Goal: Check status: Check status

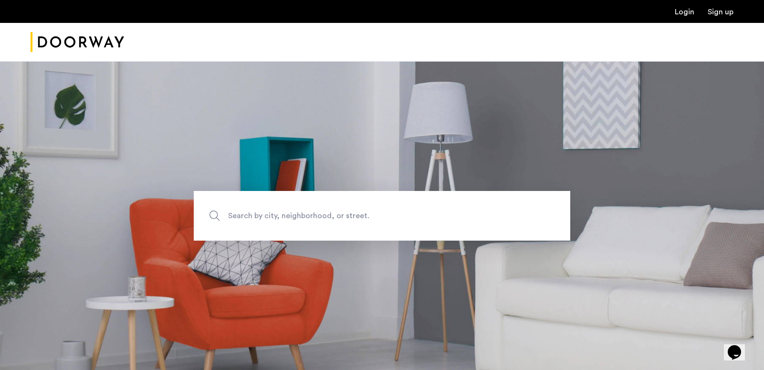
click at [683, 10] on link "Login" at bounding box center [685, 12] width 20 height 8
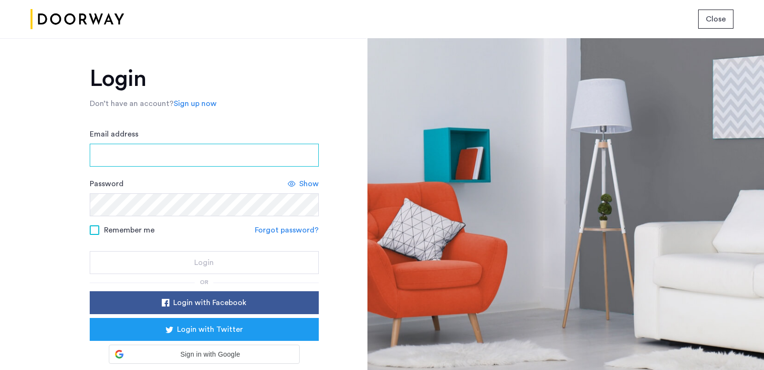
type input "**********"
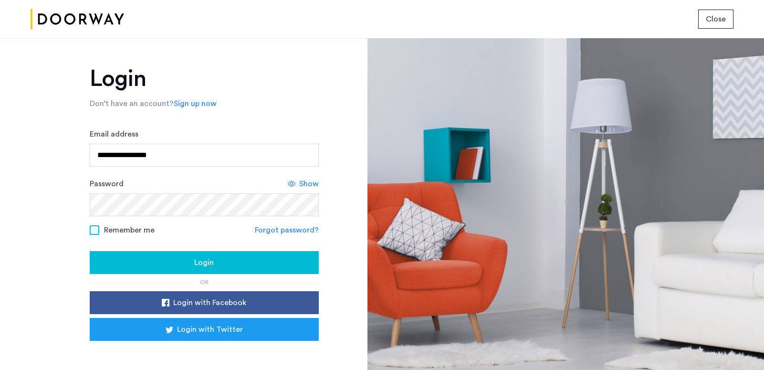
click at [219, 265] on div "Login" at bounding box center [204, 262] width 214 height 11
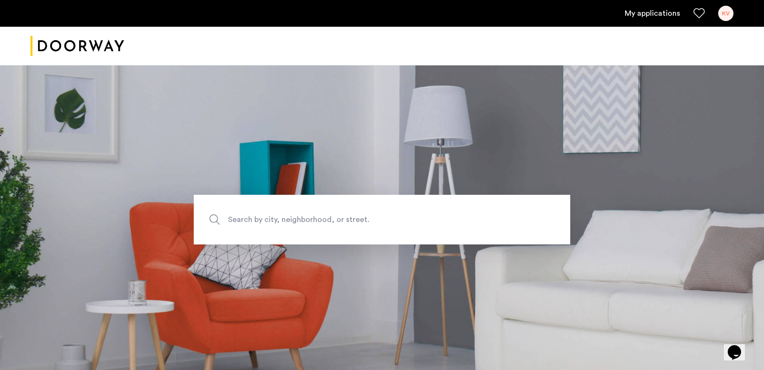
click at [642, 17] on link "My applications" at bounding box center [652, 13] width 55 height 11
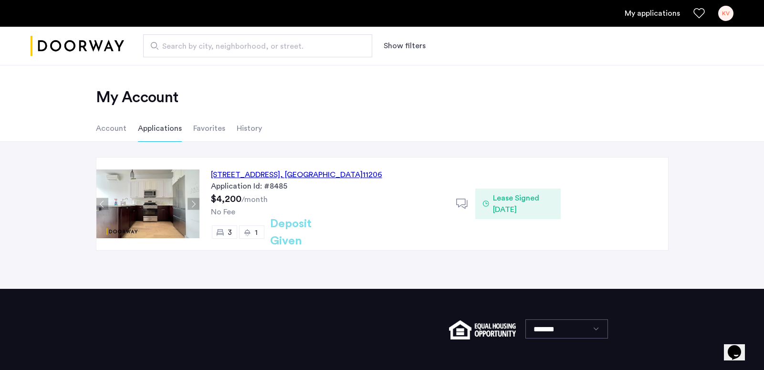
click at [244, 178] on div "123 Pulaski Street, Unit 2B, Brooklyn , NY 11206" at bounding box center [296, 174] width 171 height 11
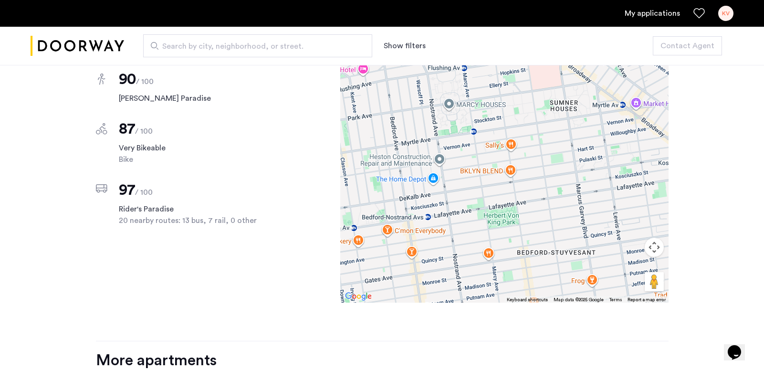
scroll to position [844, 0]
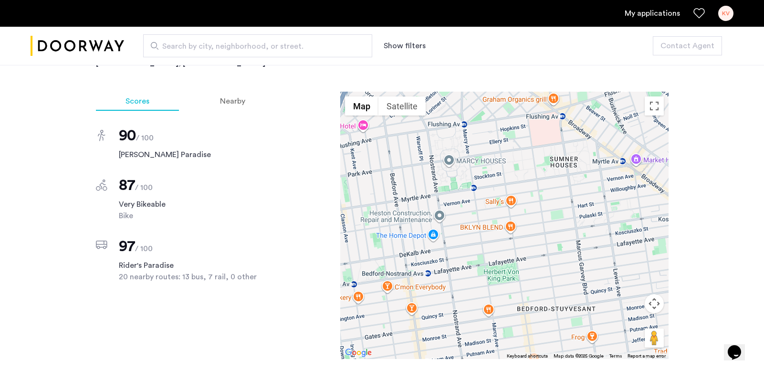
click at [621, 152] on div at bounding box center [504, 225] width 328 height 267
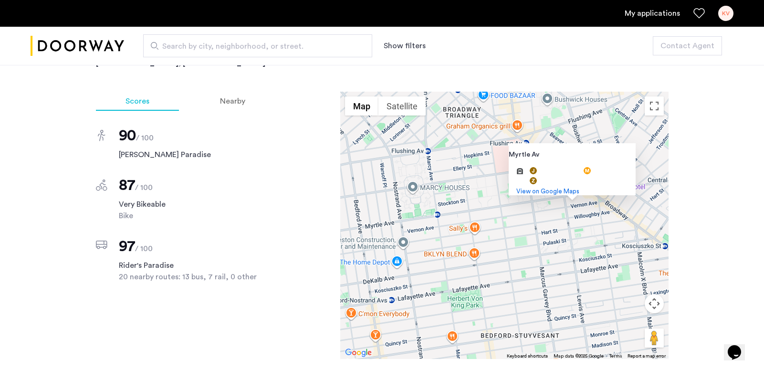
click at [609, 210] on div "Myrtle Av Myrtle Av and more. View on Google Maps" at bounding box center [504, 225] width 328 height 267
click at [577, 204] on div "Myrtle Av Myrtle Av and more. View on Google Maps" at bounding box center [504, 225] width 328 height 267
click at [548, 207] on div "Myrtle Av Myrtle Av and more. View on Google Maps" at bounding box center [504, 225] width 328 height 267
click at [500, 121] on div "Myrtle Av Myrtle Av and more. View on Google Maps" at bounding box center [504, 225] width 328 height 267
click at [473, 176] on div "Myrtle Av Myrtle Av and more. View on Google Maps" at bounding box center [504, 225] width 328 height 267
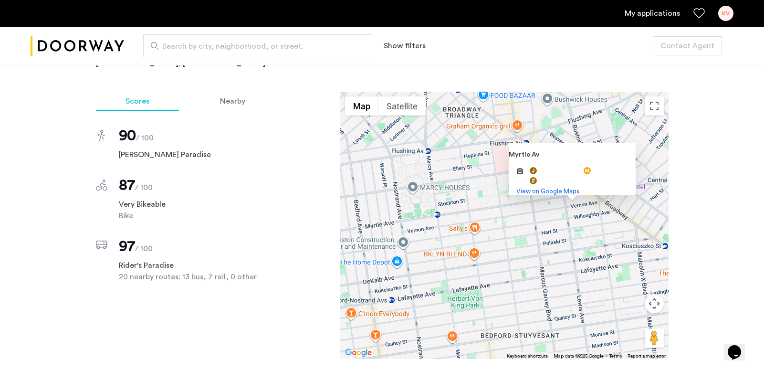
click at [665, 239] on div "Myrtle Av Myrtle Av and more. View on Google Maps" at bounding box center [504, 225] width 328 height 267
click at [663, 234] on div "Myrtle Av Myrtle Av and more. View on Google Maps" at bounding box center [504, 225] width 328 height 267
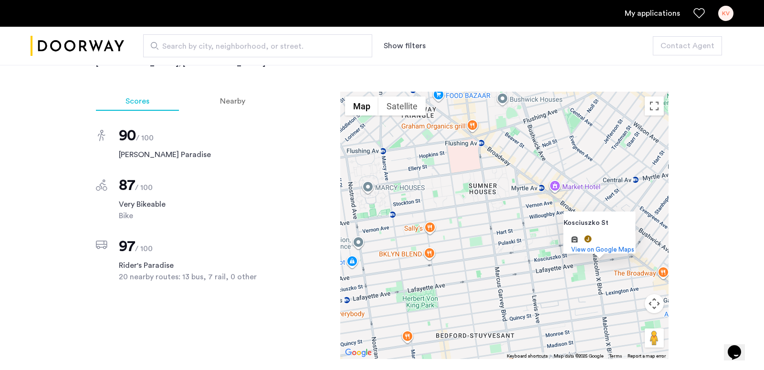
click at [540, 260] on div "Kosciuszko St Kosciuszko St and more. View on Google Maps" at bounding box center [504, 225] width 328 height 267
